Goal: Communication & Community: Answer question/provide support

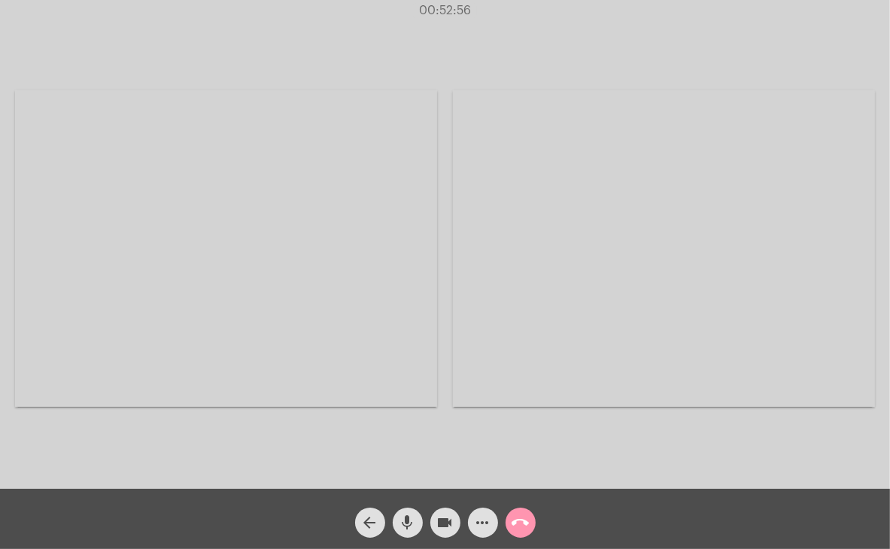
click at [521, 523] on mat-icon "call_end" at bounding box center [521, 523] width 18 height 18
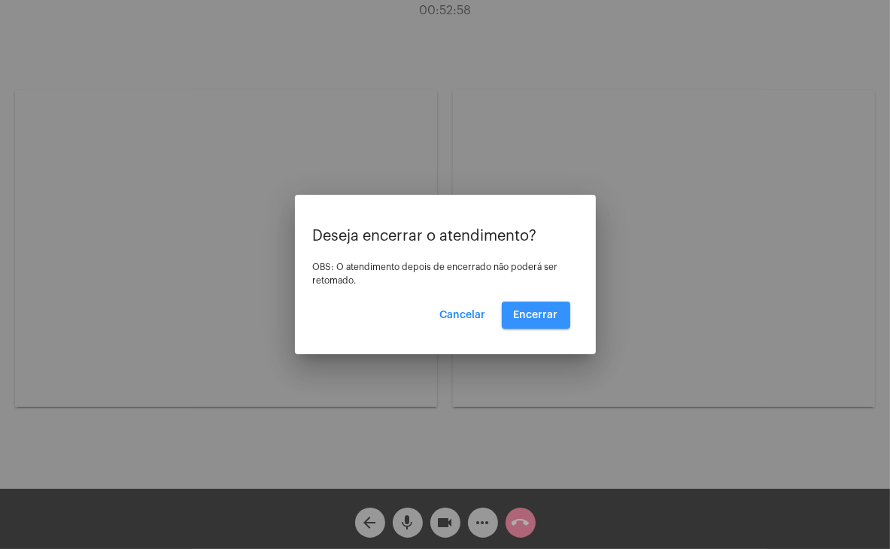
click at [552, 310] on span "Encerrar" at bounding box center [536, 315] width 44 height 11
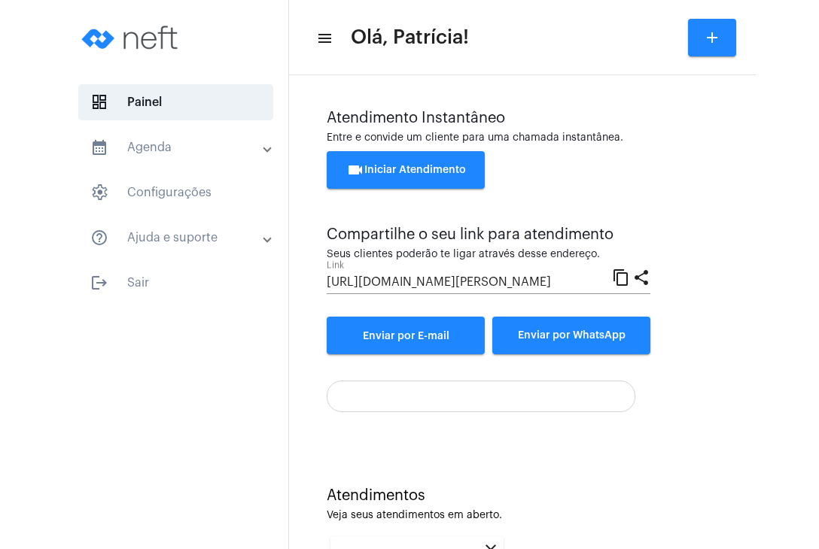
scroll to position [2, 0]
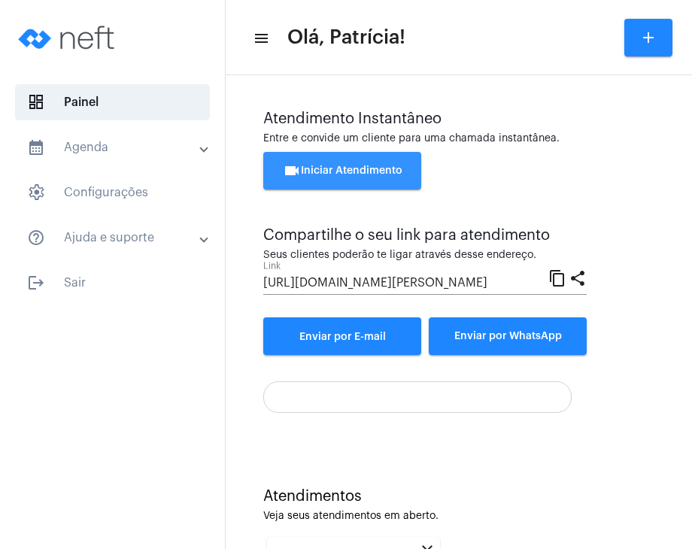
click at [379, 166] on span "videocam Iniciar Atendimento" at bounding box center [343, 171] width 120 height 11
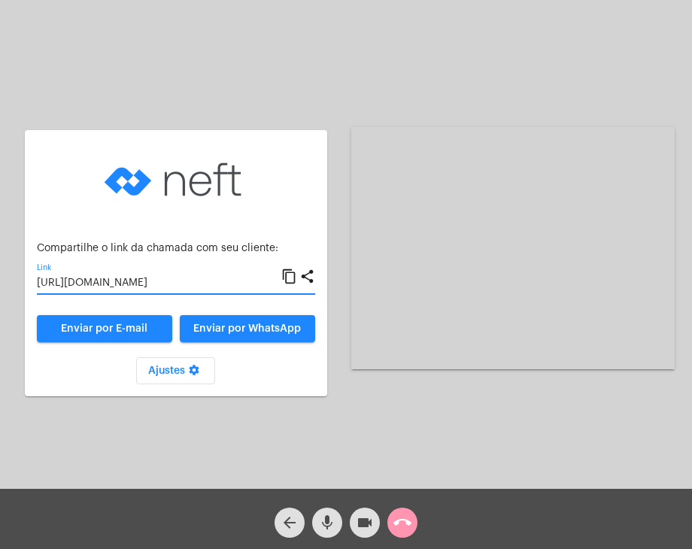
click at [202, 281] on input "[URL][DOMAIN_NAME]" at bounding box center [159, 284] width 245 height 12
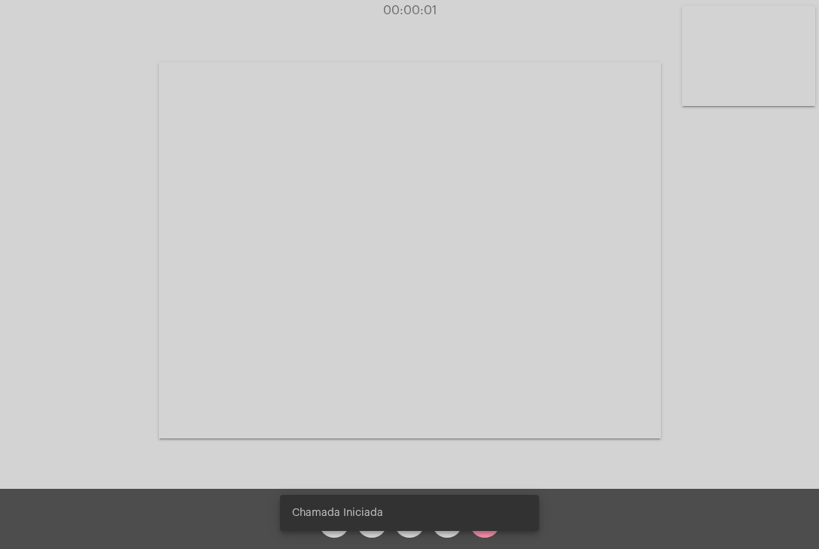
click at [708, 82] on video at bounding box center [748, 56] width 133 height 100
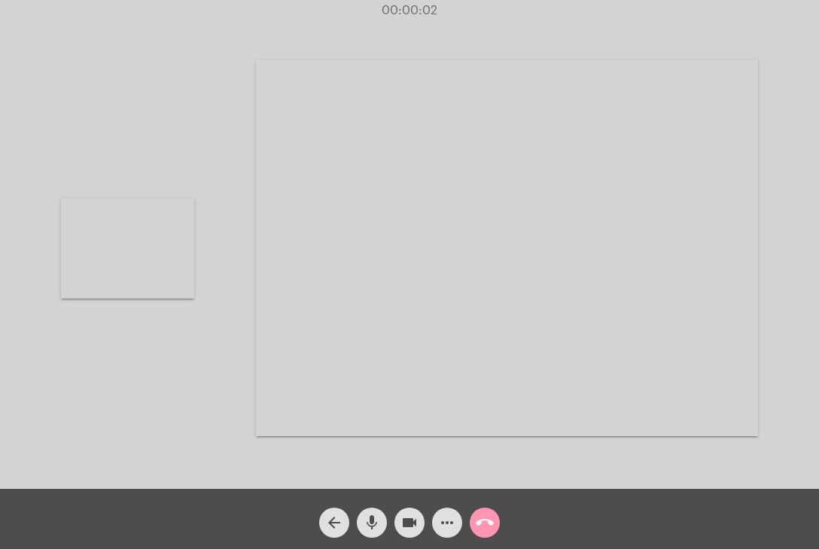
click at [539, 202] on video at bounding box center [507, 248] width 502 height 376
